Goal: Transaction & Acquisition: Obtain resource

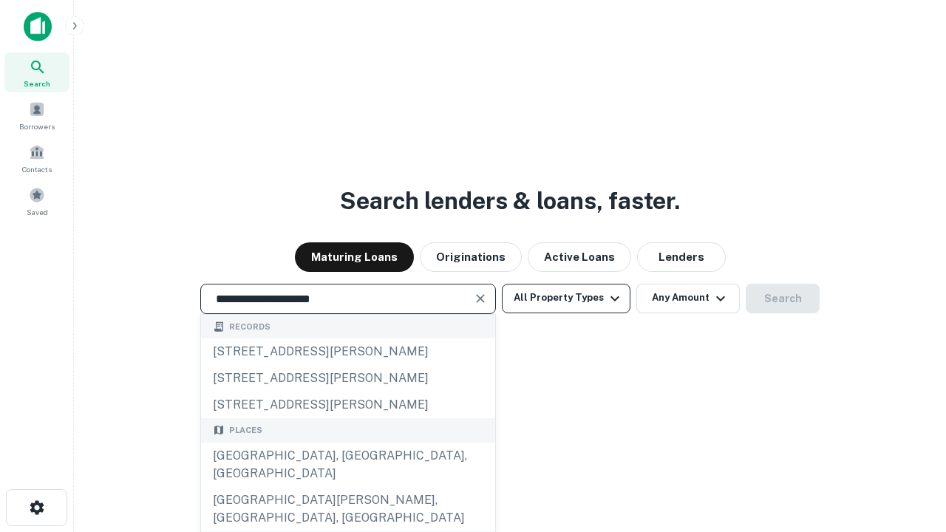
click at [347, 487] on div "[GEOGRAPHIC_DATA], [GEOGRAPHIC_DATA], [GEOGRAPHIC_DATA]" at bounding box center [348, 465] width 294 height 44
click at [566, 298] on button "All Property Types" at bounding box center [566, 299] width 129 height 30
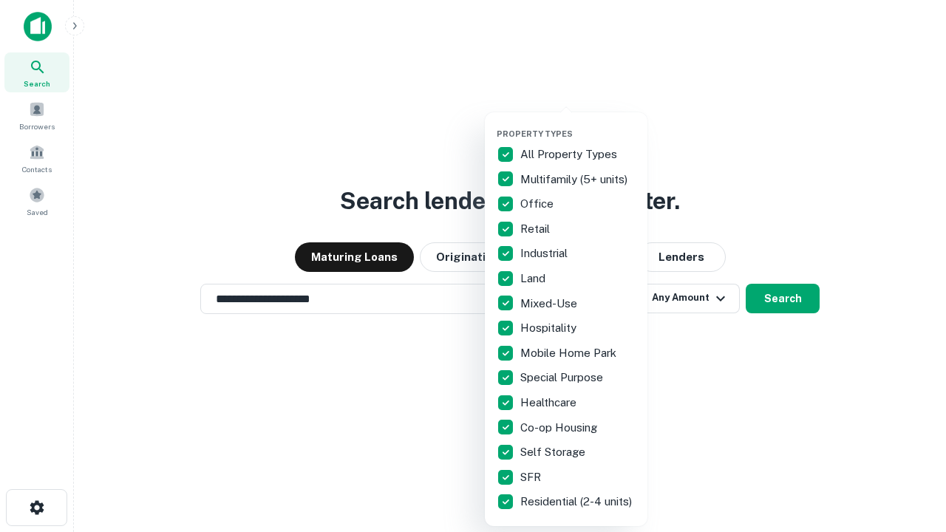
type input "**********"
click at [578, 124] on button "button" at bounding box center [578, 124] width 163 height 1
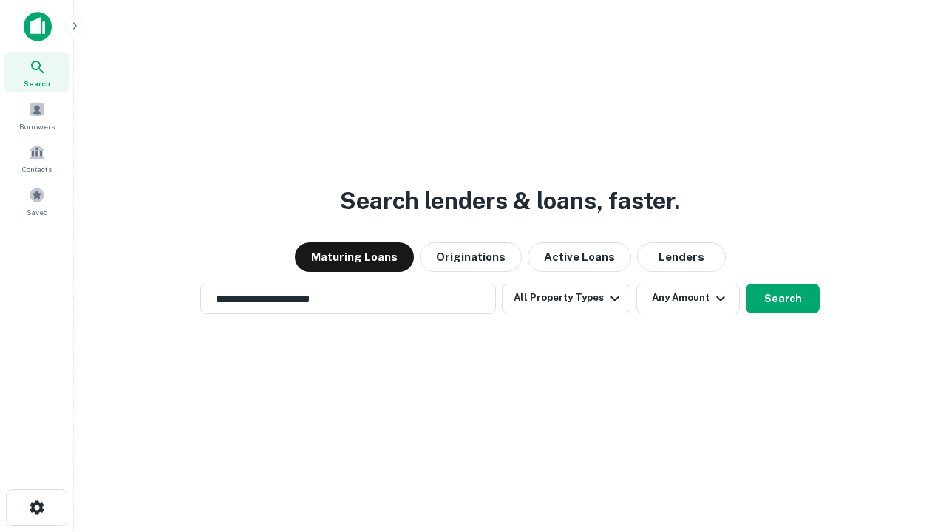
scroll to position [9, 178]
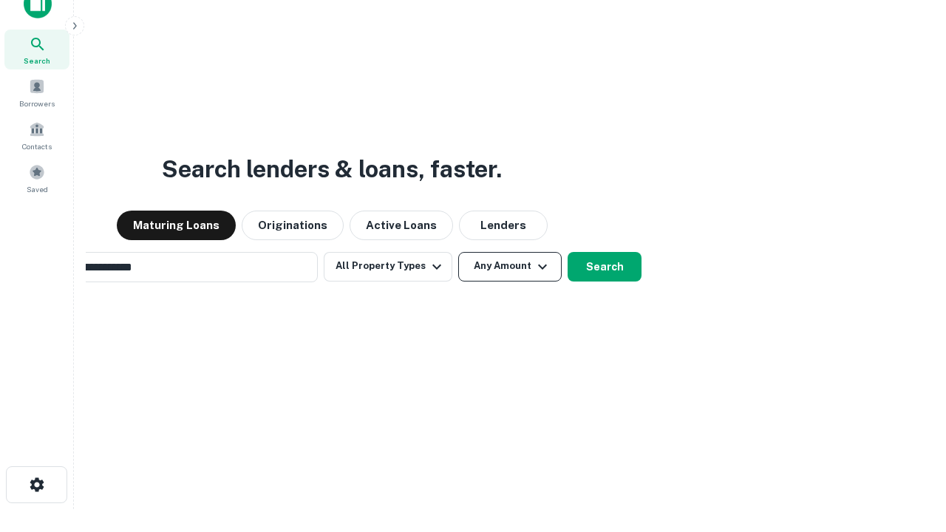
click at [458, 252] on button "Any Amount" at bounding box center [509, 267] width 103 height 30
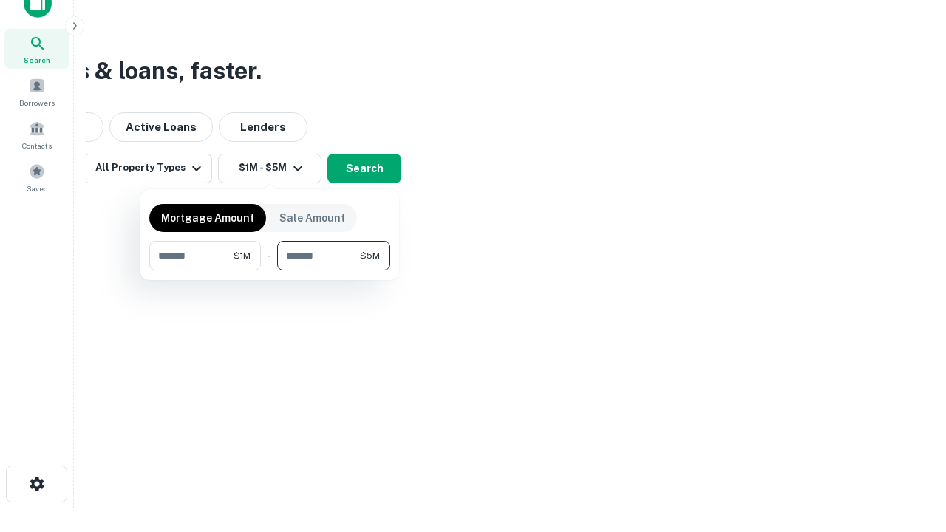
type input "*******"
click at [270, 271] on button "button" at bounding box center [269, 271] width 241 height 1
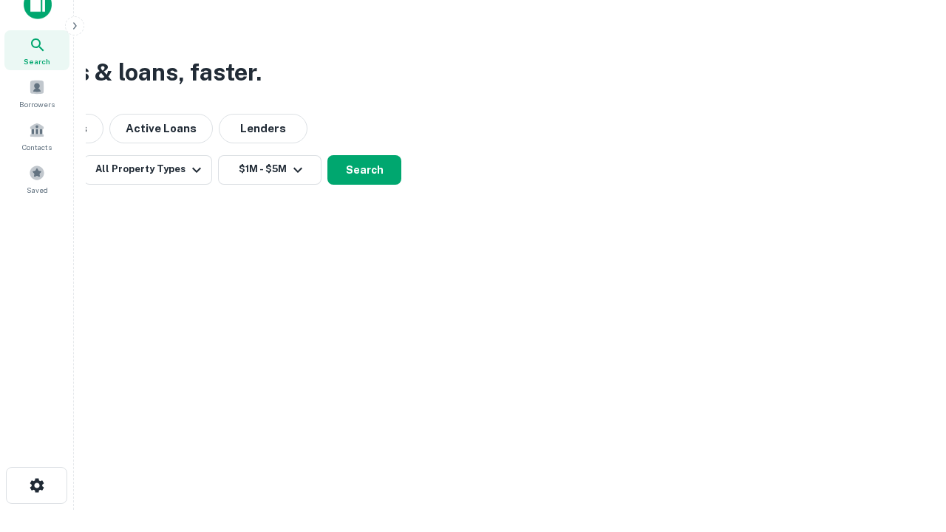
scroll to position [9, 273]
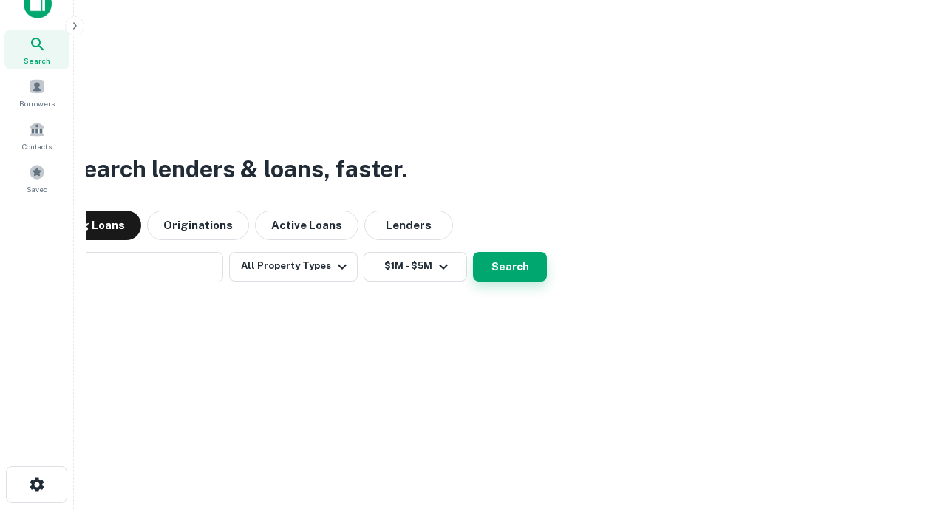
click at [473, 252] on button "Search" at bounding box center [510, 267] width 74 height 30
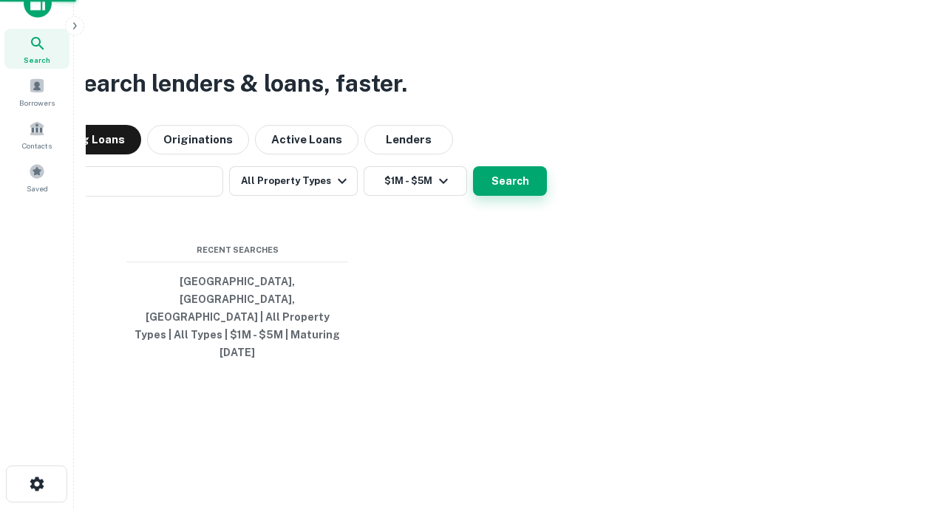
scroll to position [39, 418]
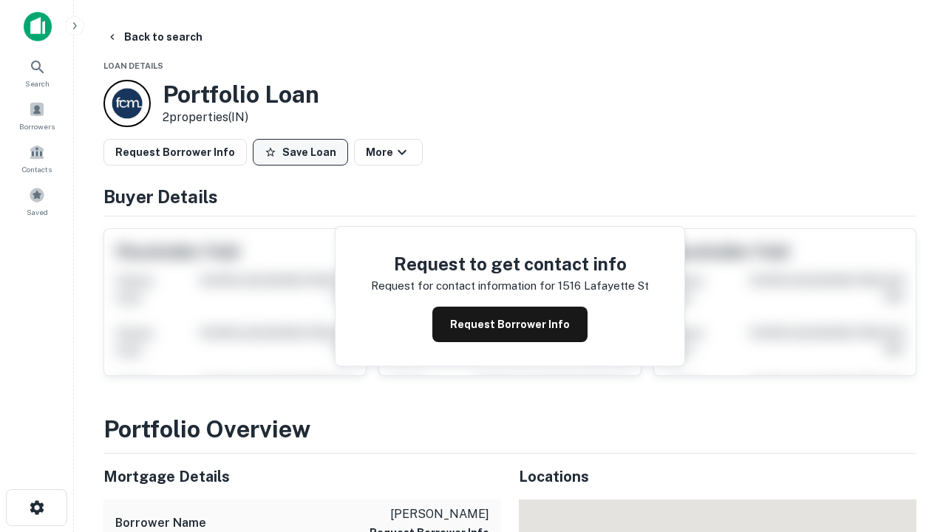
click at [300, 152] on button "Save Loan" at bounding box center [300, 152] width 95 height 27
